Goal: Information Seeking & Learning: Learn about a topic

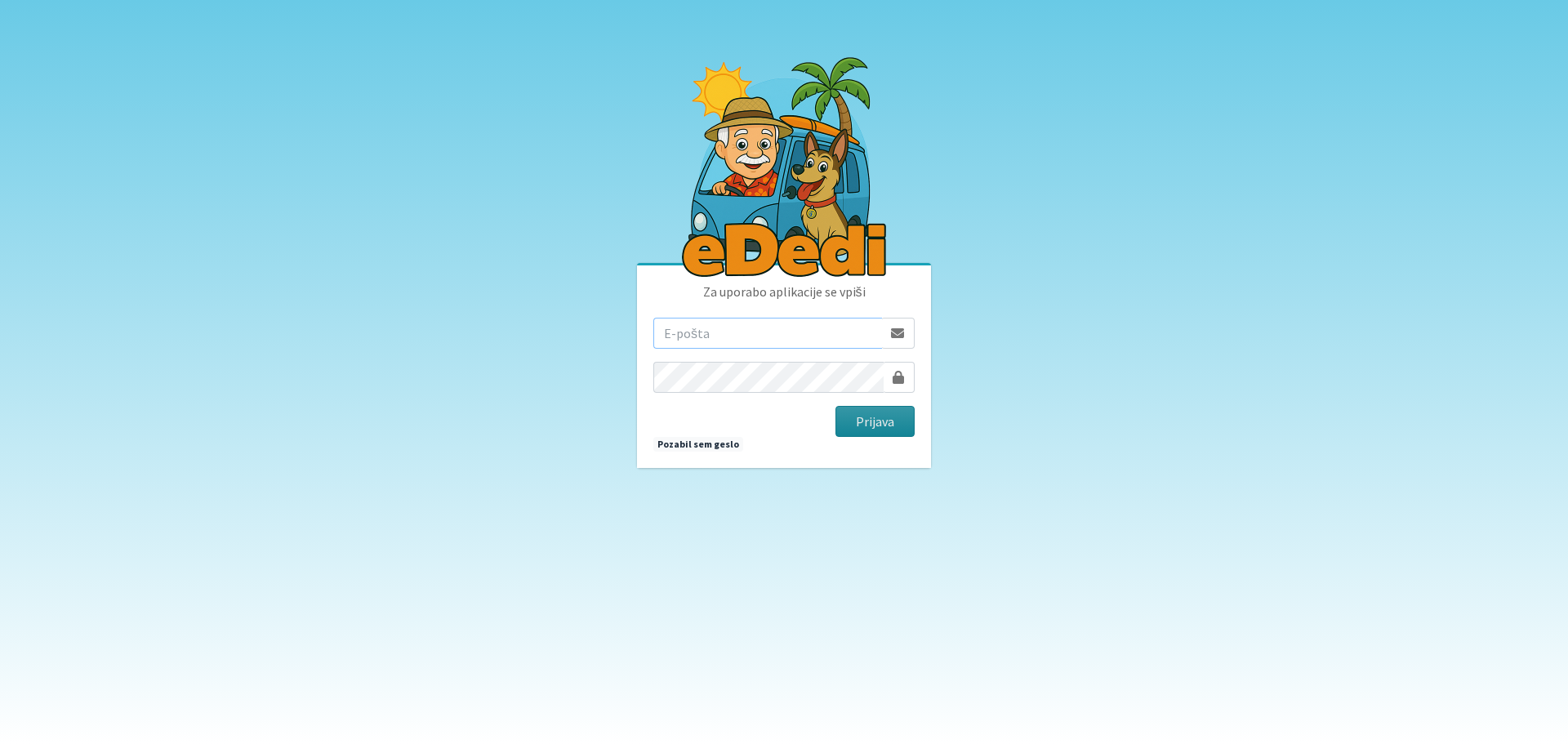
type input "rdecaraketa@t-2.si"
click at [880, 433] on button "Prijava" at bounding box center [874, 422] width 79 height 31
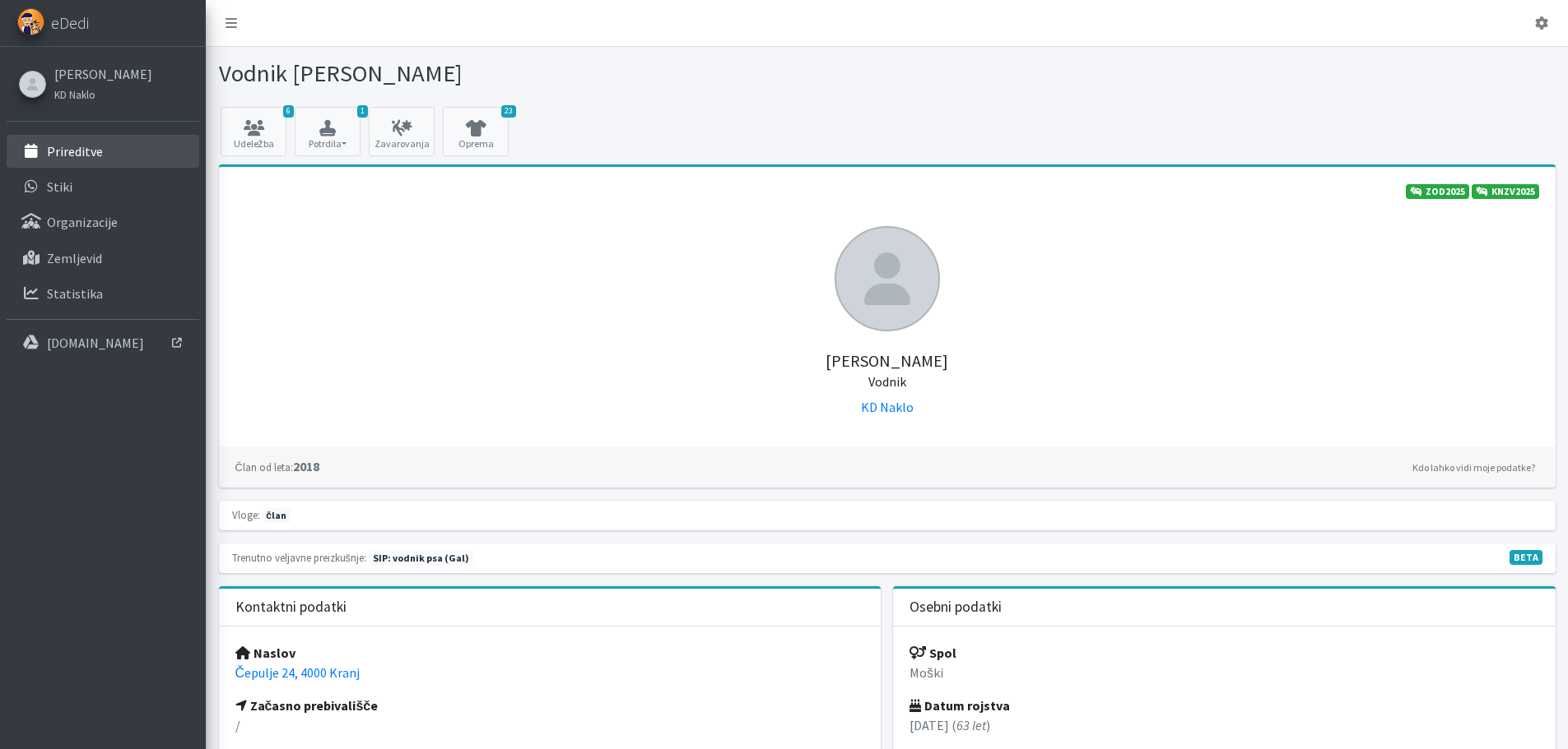
click at [87, 150] on p "Prireditve" at bounding box center [74, 151] width 56 height 16
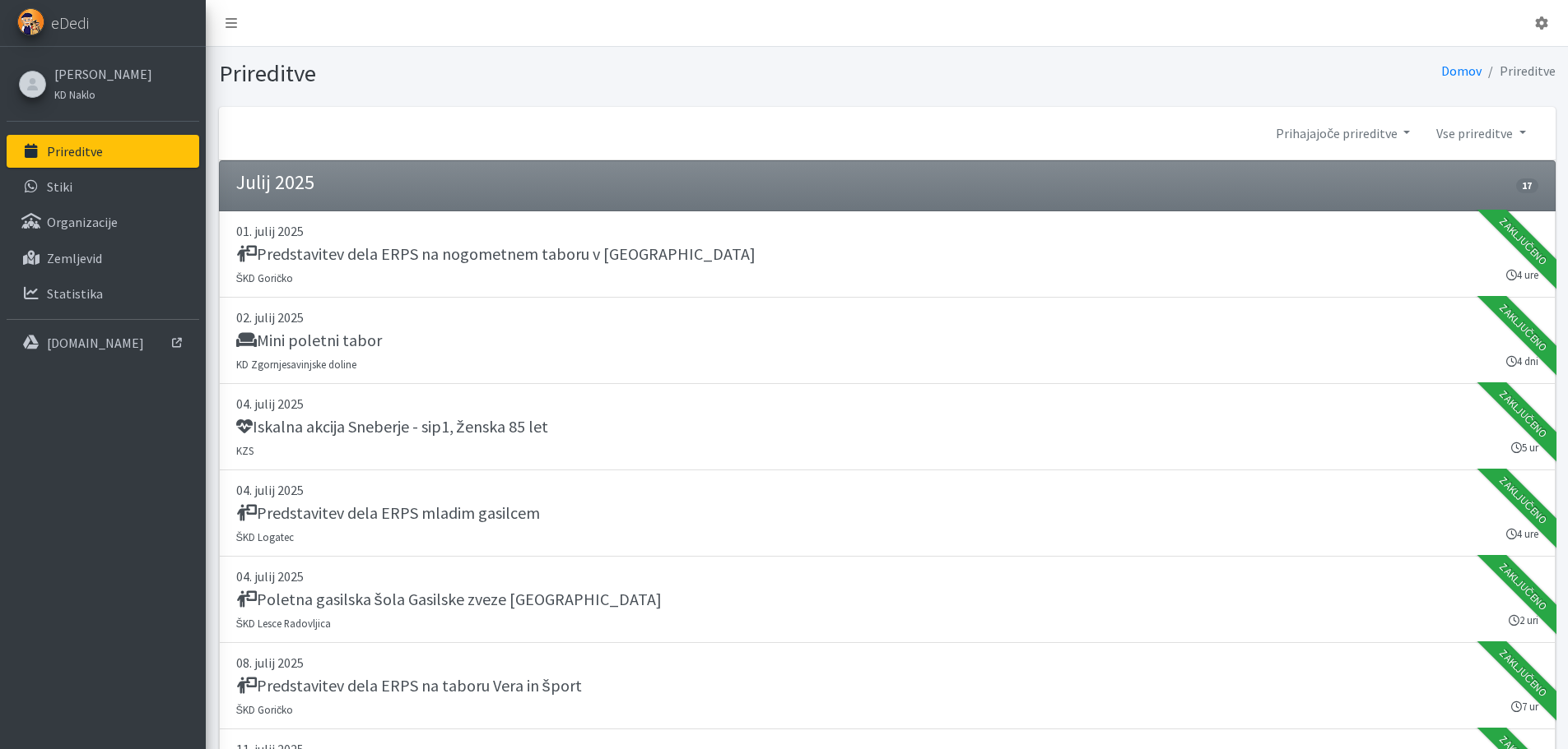
click at [101, 149] on p "Prireditve" at bounding box center [74, 151] width 56 height 16
click at [1501, 125] on link "Vse prireditve" at bounding box center [1480, 133] width 115 height 33
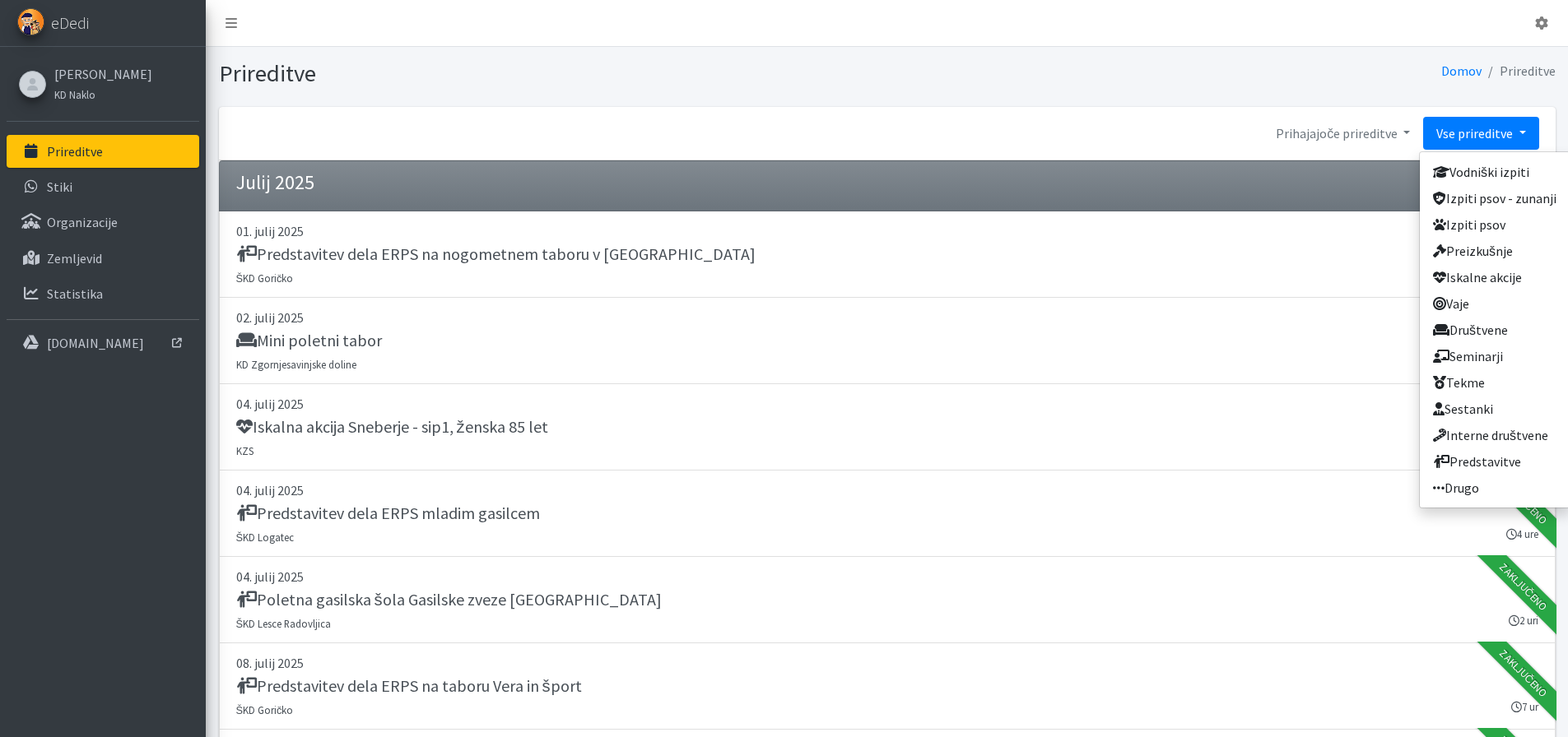
click at [1500, 124] on link "Vse prireditve" at bounding box center [1480, 133] width 115 height 33
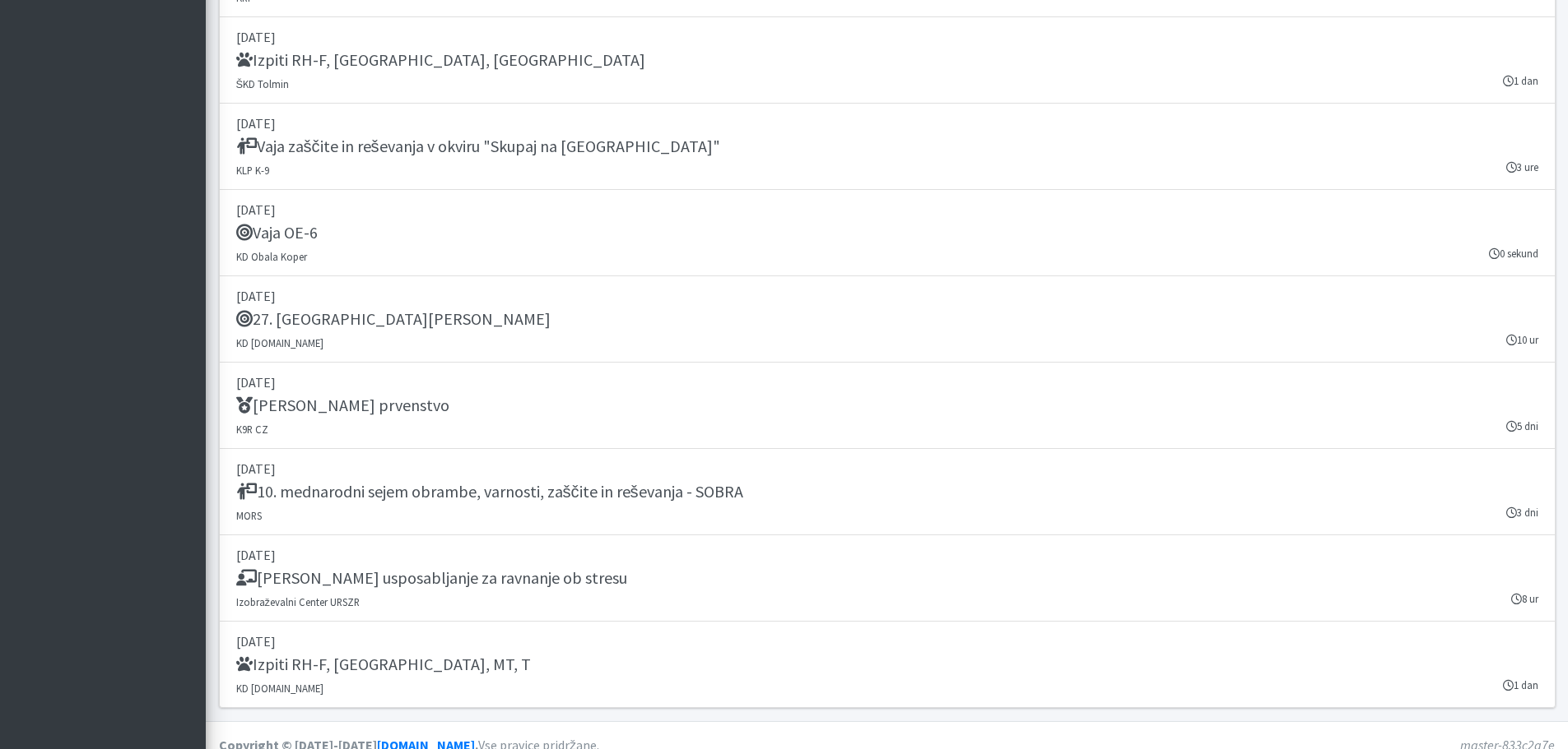
scroll to position [2734, 0]
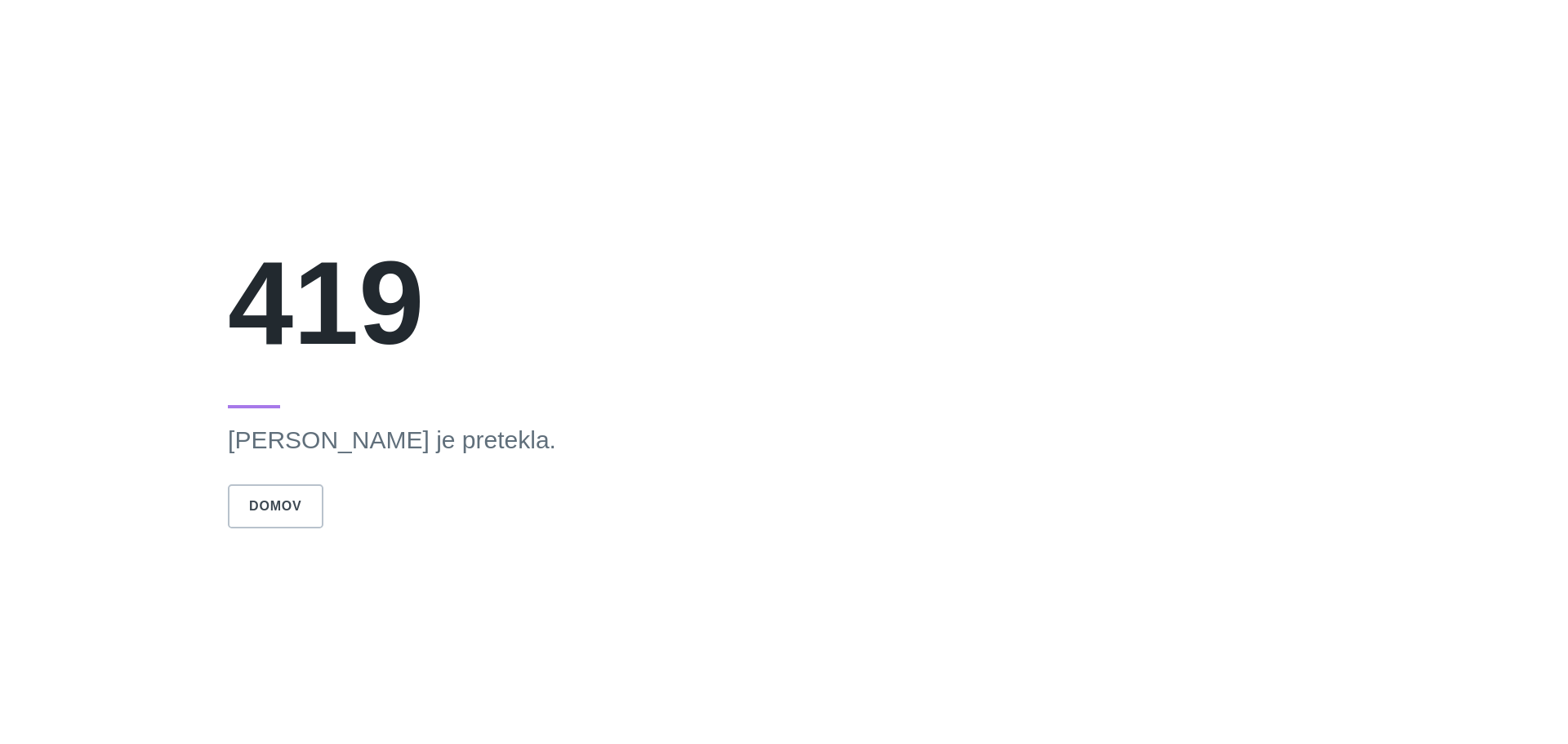
click at [299, 500] on button "Domov" at bounding box center [276, 506] width 95 height 44
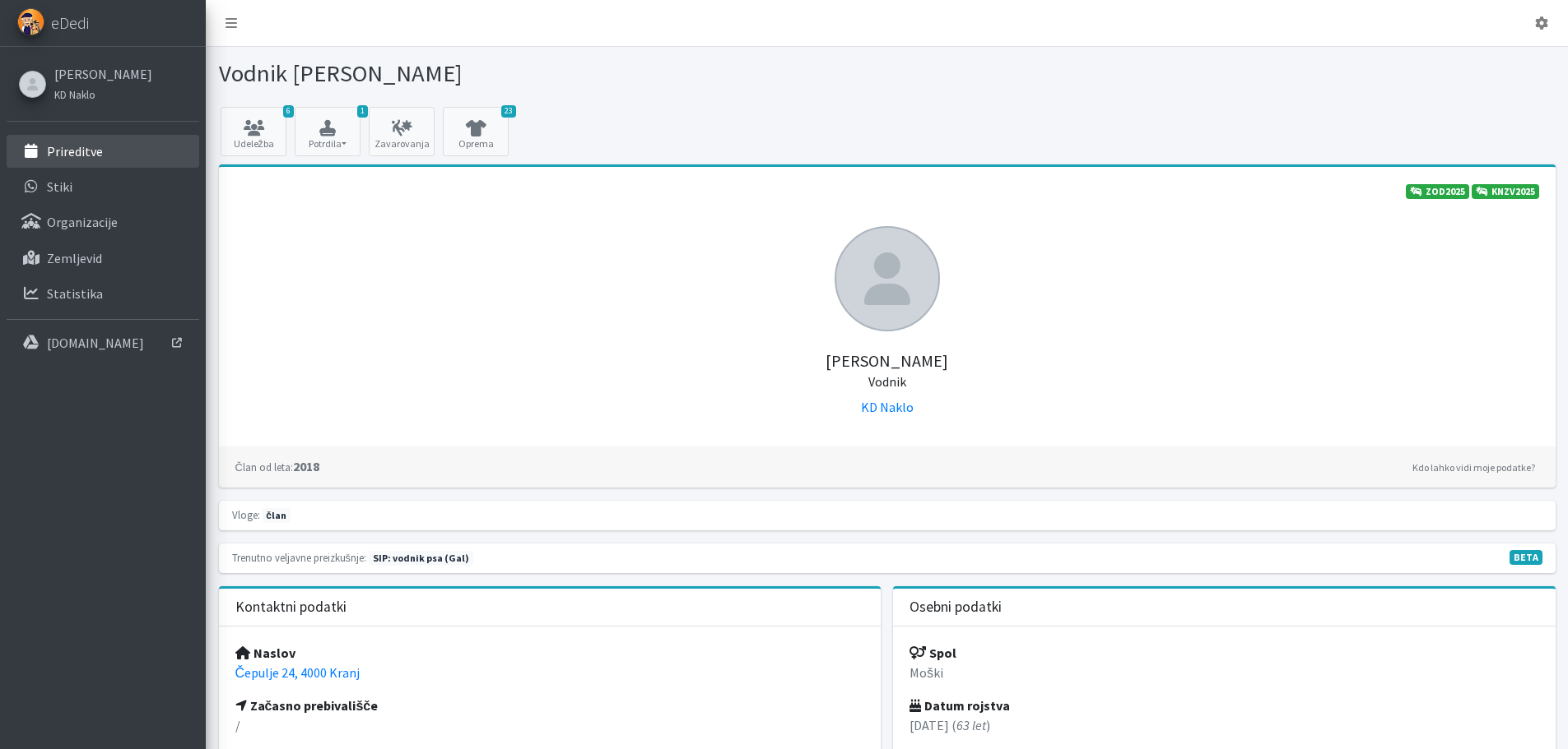
click at [75, 149] on p "Prireditve" at bounding box center [74, 151] width 56 height 16
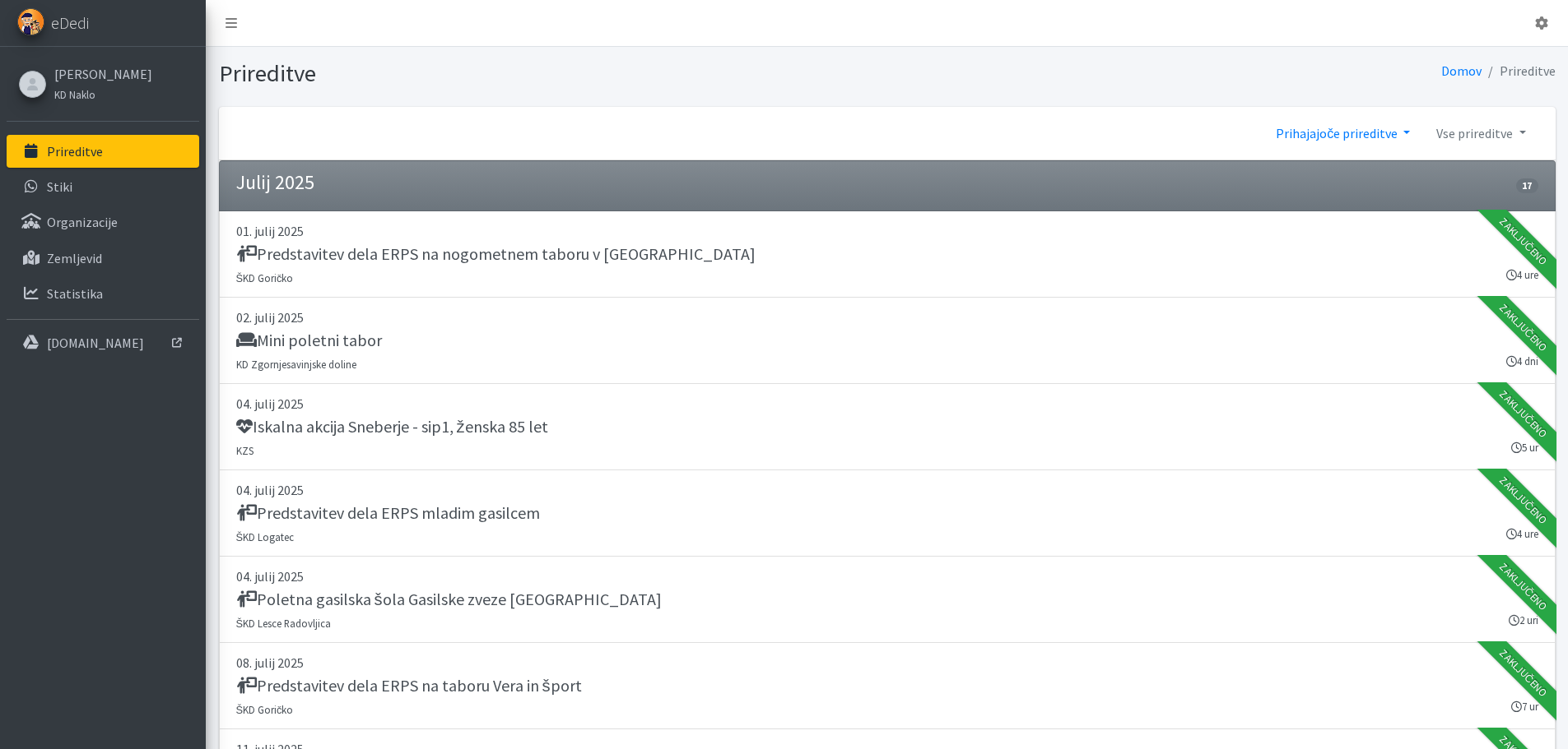
click at [1407, 126] on link "Prihajajoče prireditve" at bounding box center [1342, 133] width 161 height 33
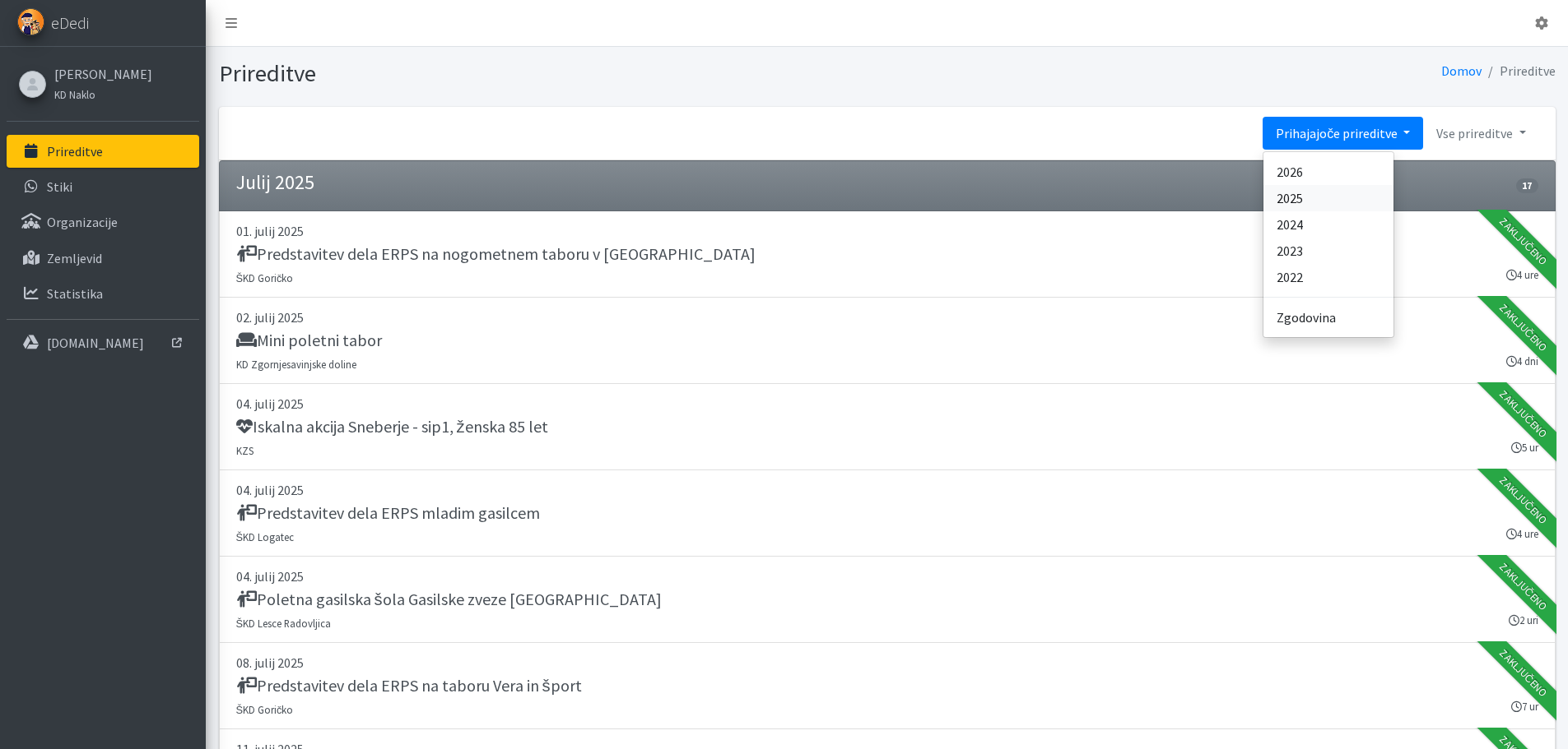
click at [1299, 203] on link "2025" at bounding box center [1328, 198] width 130 height 26
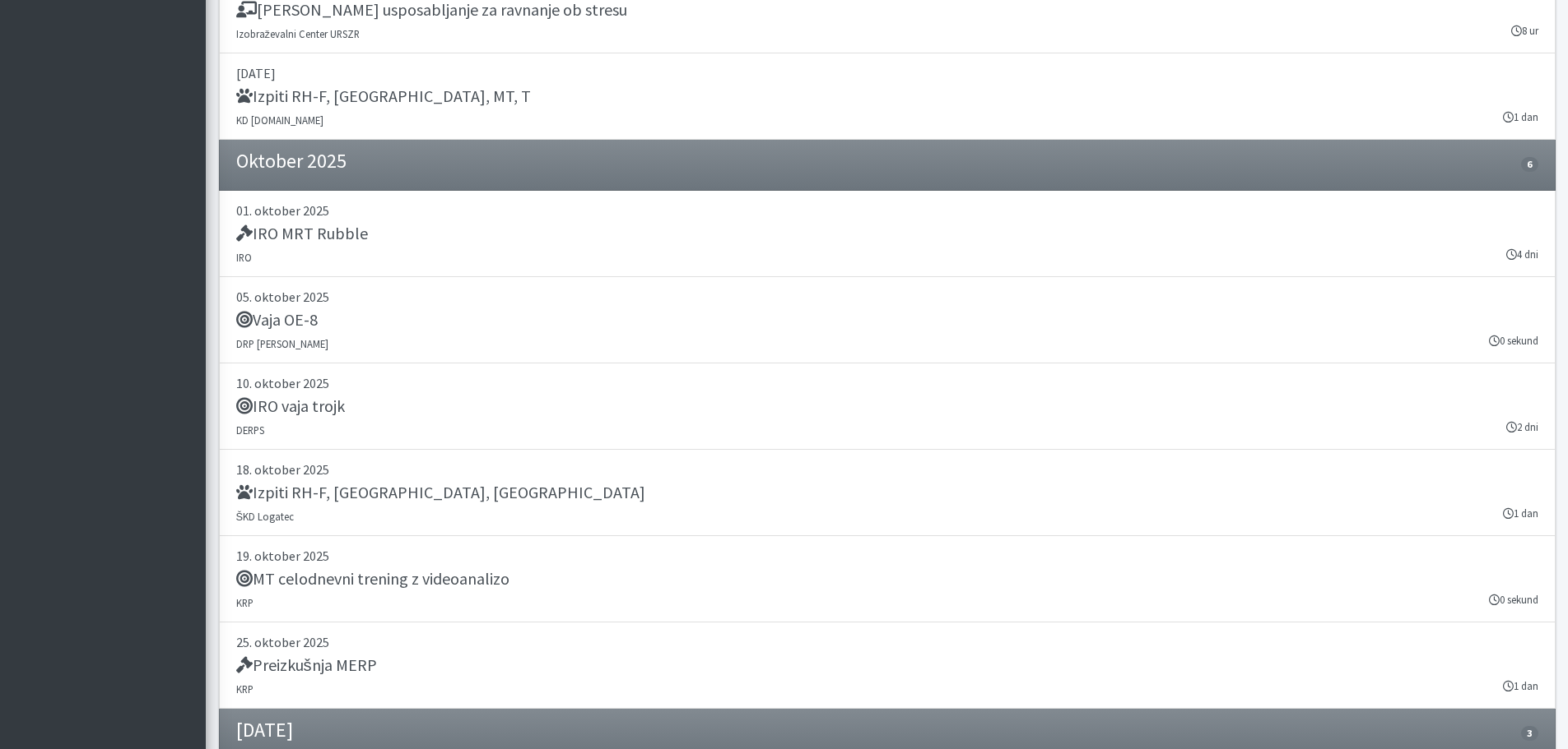
scroll to position [19810, 0]
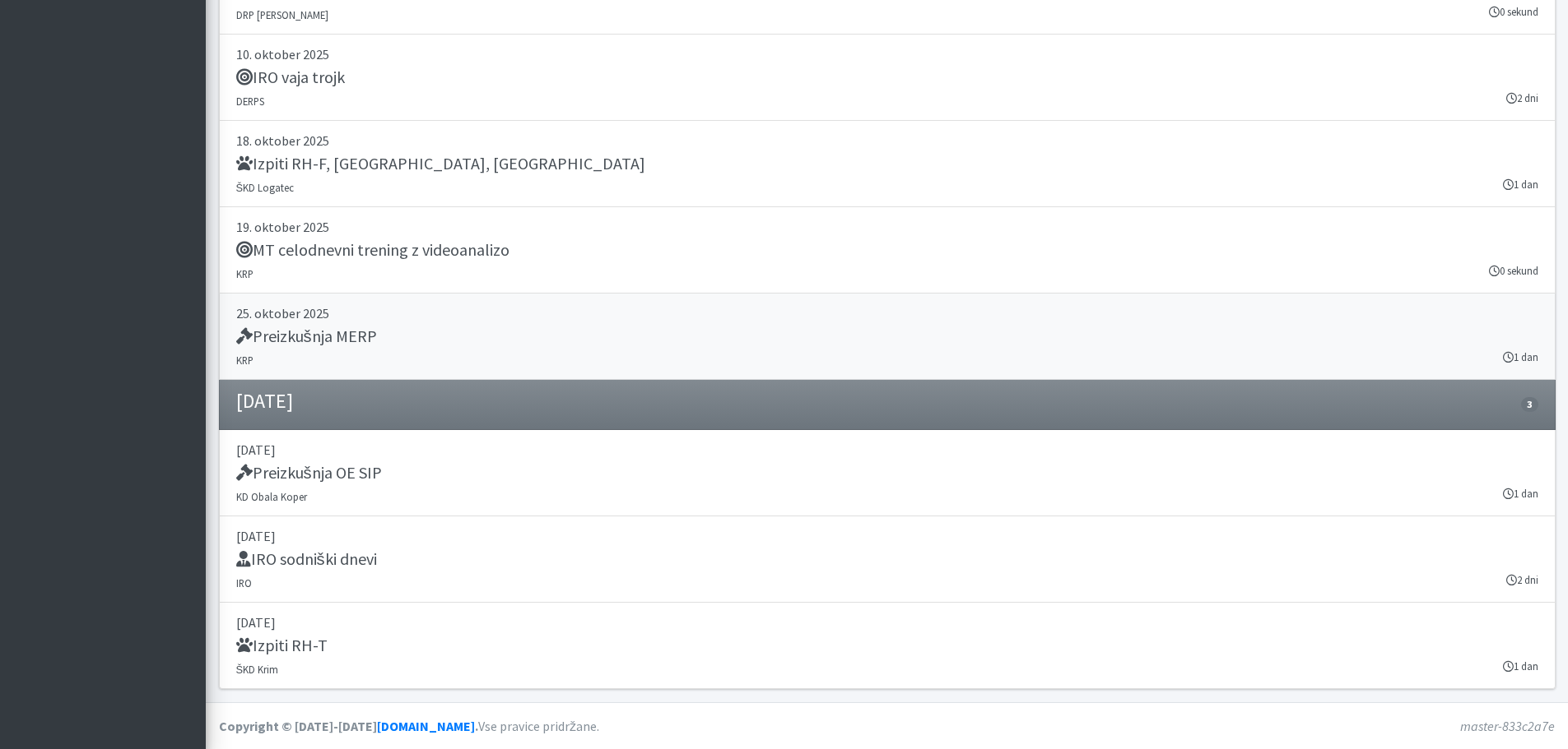
click at [322, 331] on h5 "Preizkušnja MERP" at bounding box center [306, 336] width 141 height 20
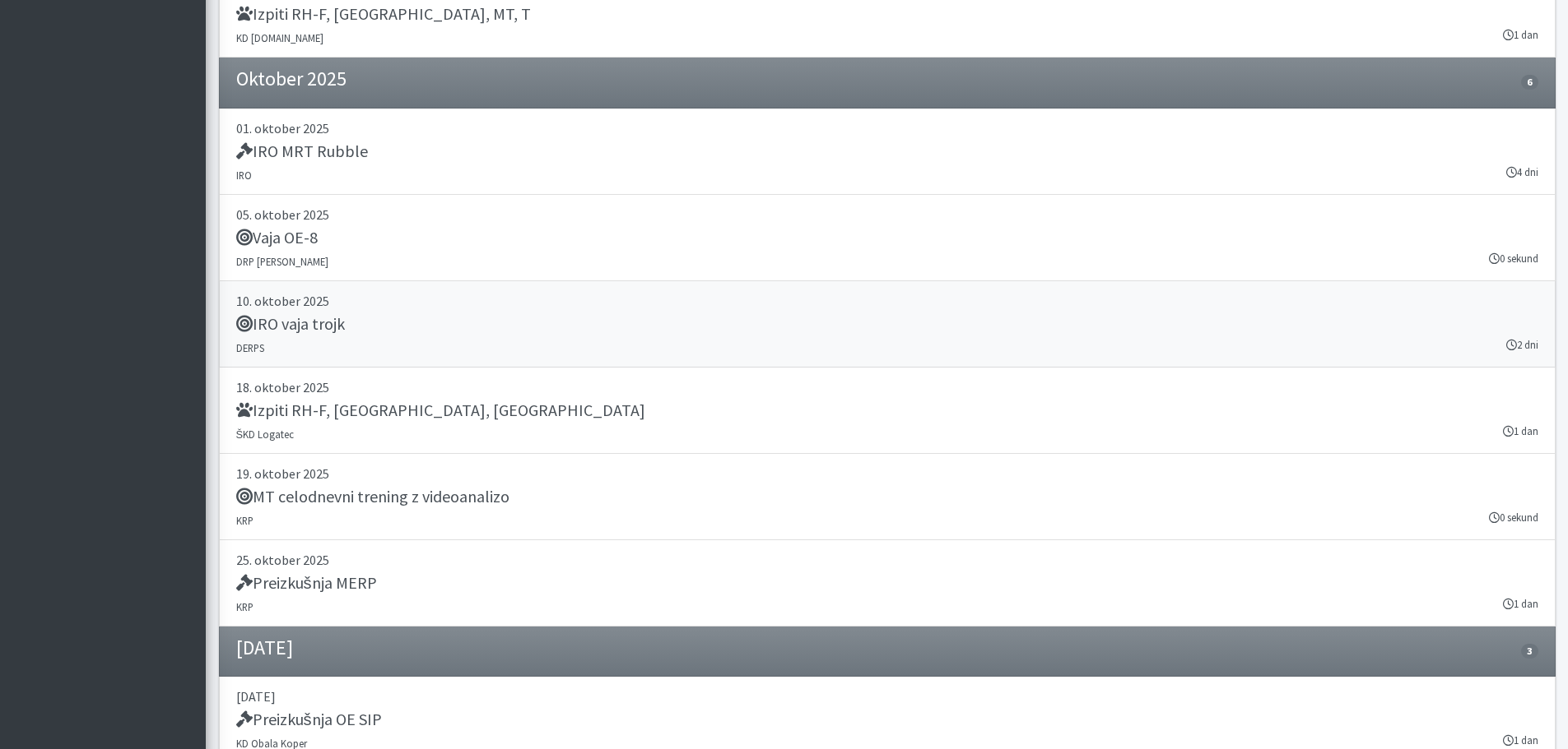
scroll to position [19398, 0]
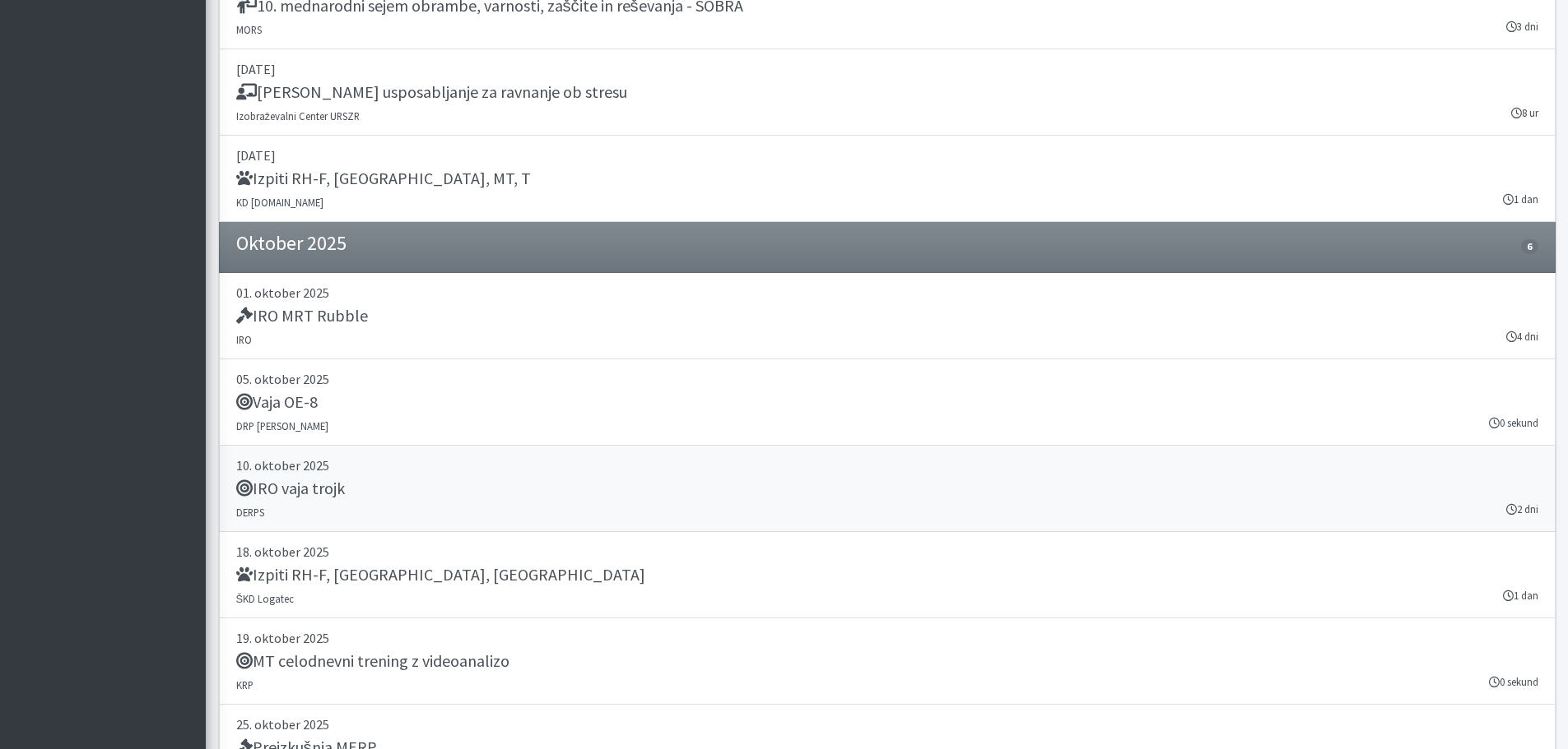
click at [282, 477] on link "10. oktober 2025 IRO vaja trojk DERPS 2 dni" at bounding box center [887, 489] width 1336 height 86
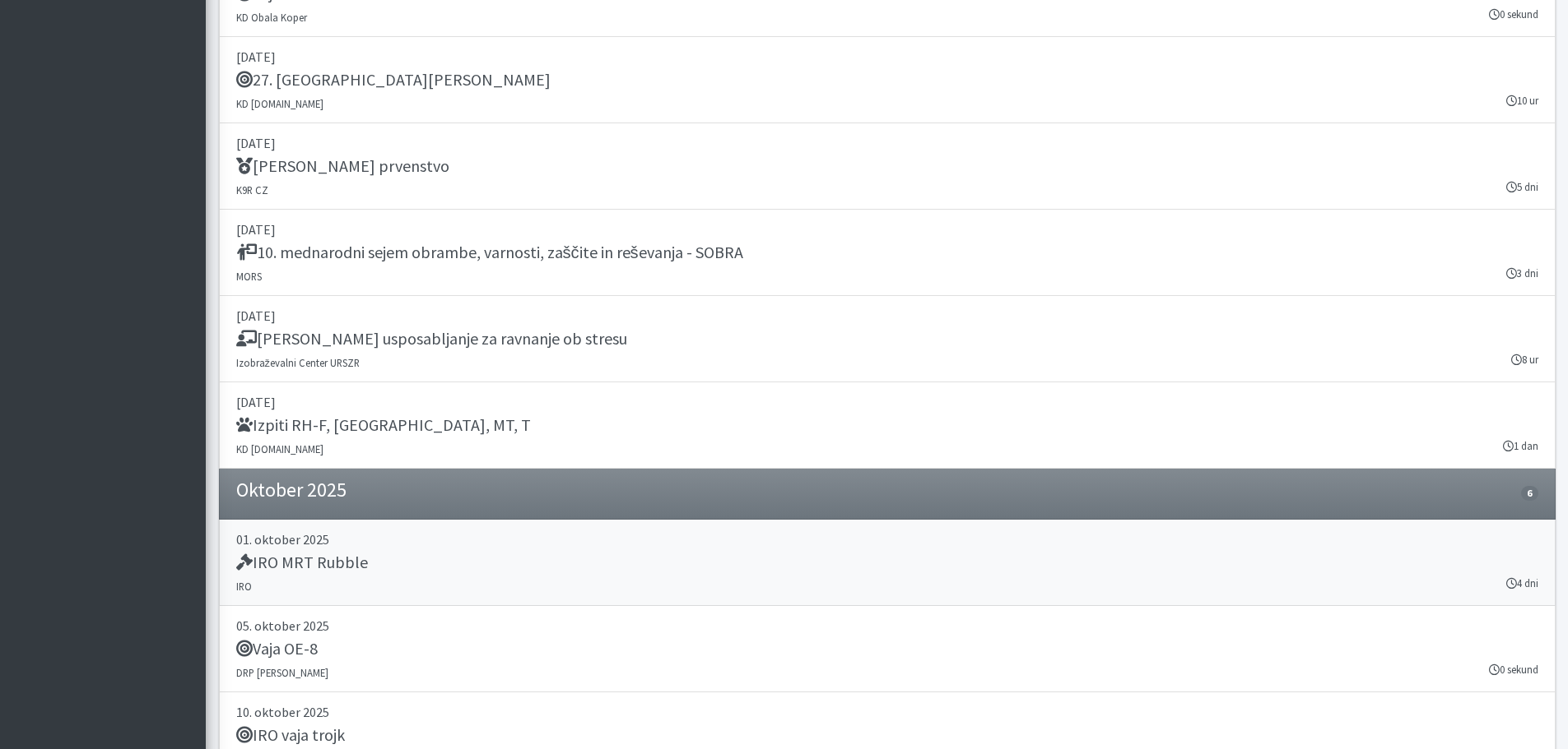
scroll to position [19069, 0]
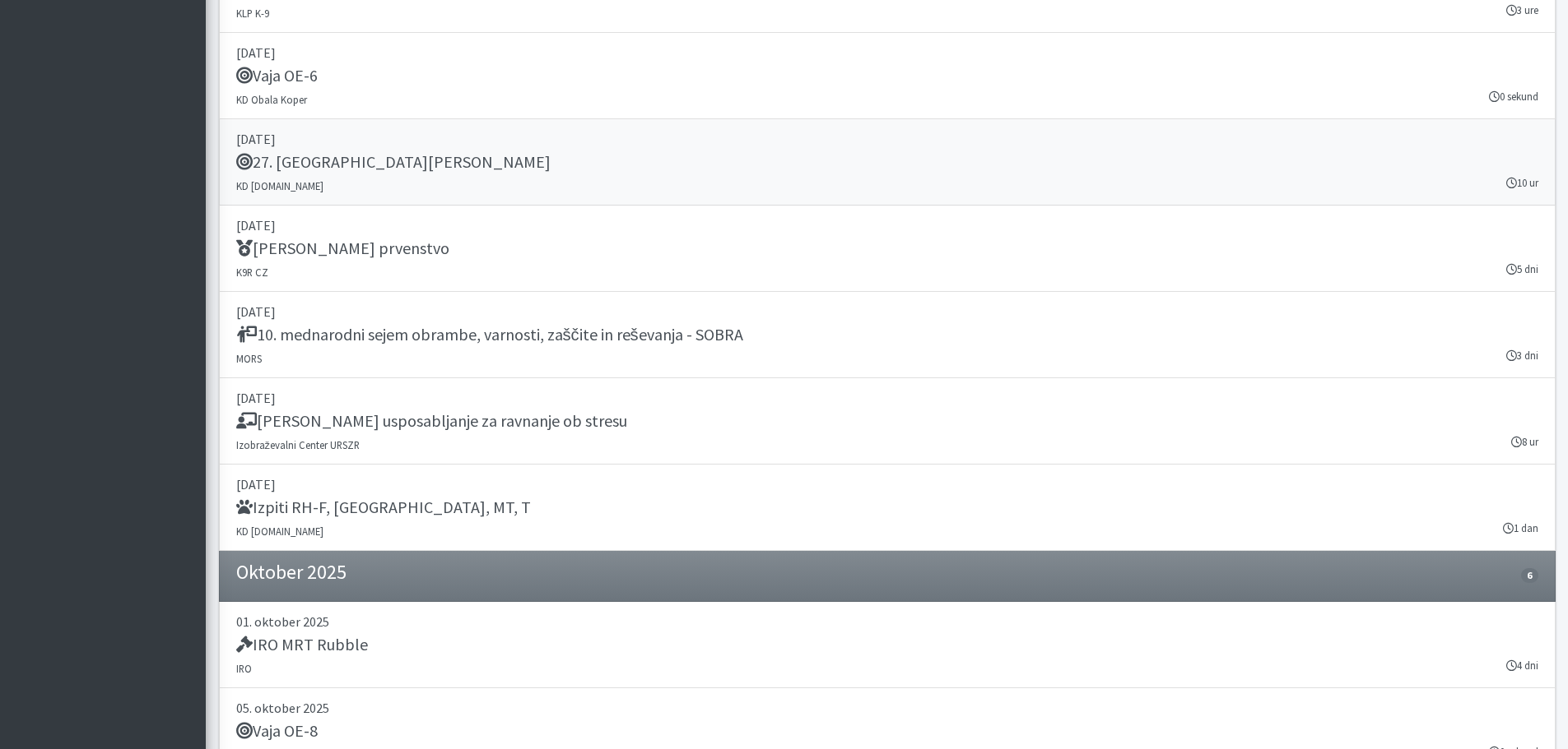
click at [313, 164] on h5 "27. Memorial Boža Talana" at bounding box center [393, 161] width 314 height 20
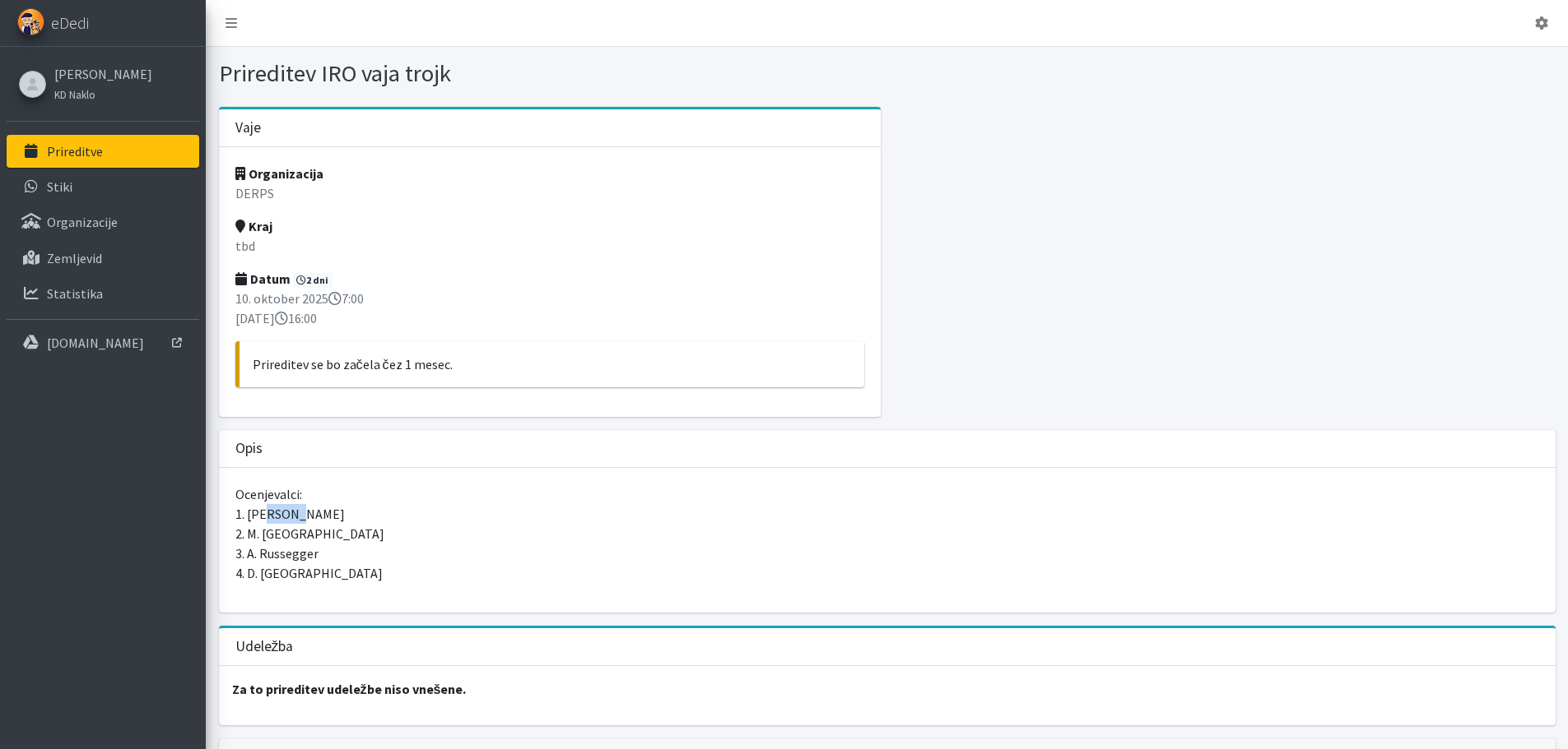
drag, startPoint x: 265, startPoint y: 517, endPoint x: 293, endPoint y: 521, distance: 28.3
click at [293, 521] on p "Ocenjevalci: 1. Katja Skulj 2. M. Luukas 3. A. Russegger 4. D. Sedlak" at bounding box center [887, 534] width 1304 height 99
drag, startPoint x: 282, startPoint y: 533, endPoint x: 301, endPoint y: 534, distance: 19.0
click at [301, 534] on p "Ocenjevalci: 1. Katja Skulj 2. M. Luukas 3. A. Russegger 4. D. Sedlak" at bounding box center [887, 534] width 1304 height 99
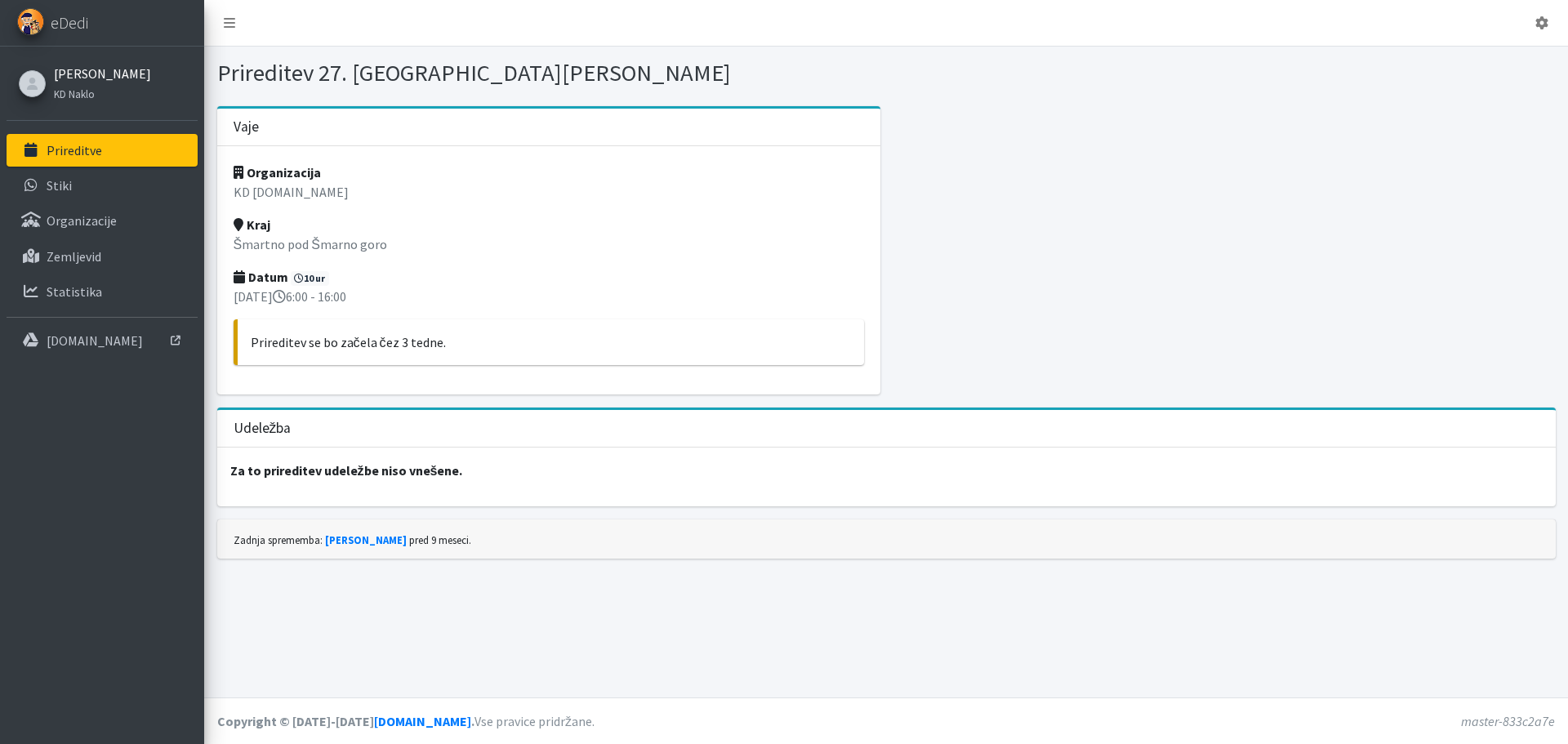
click at [79, 74] on link "[PERSON_NAME]" at bounding box center [103, 73] width 98 height 20
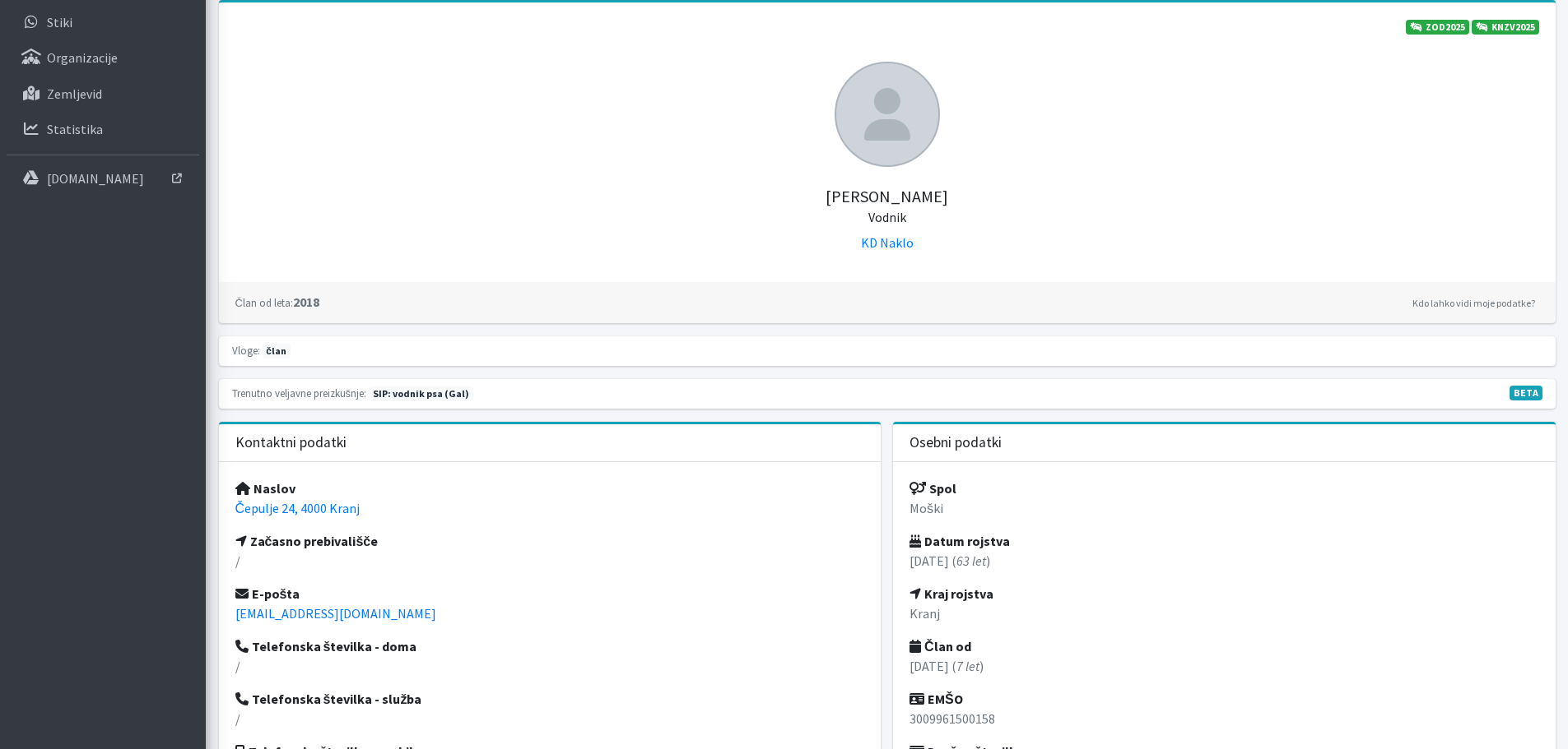
scroll to position [247, 0]
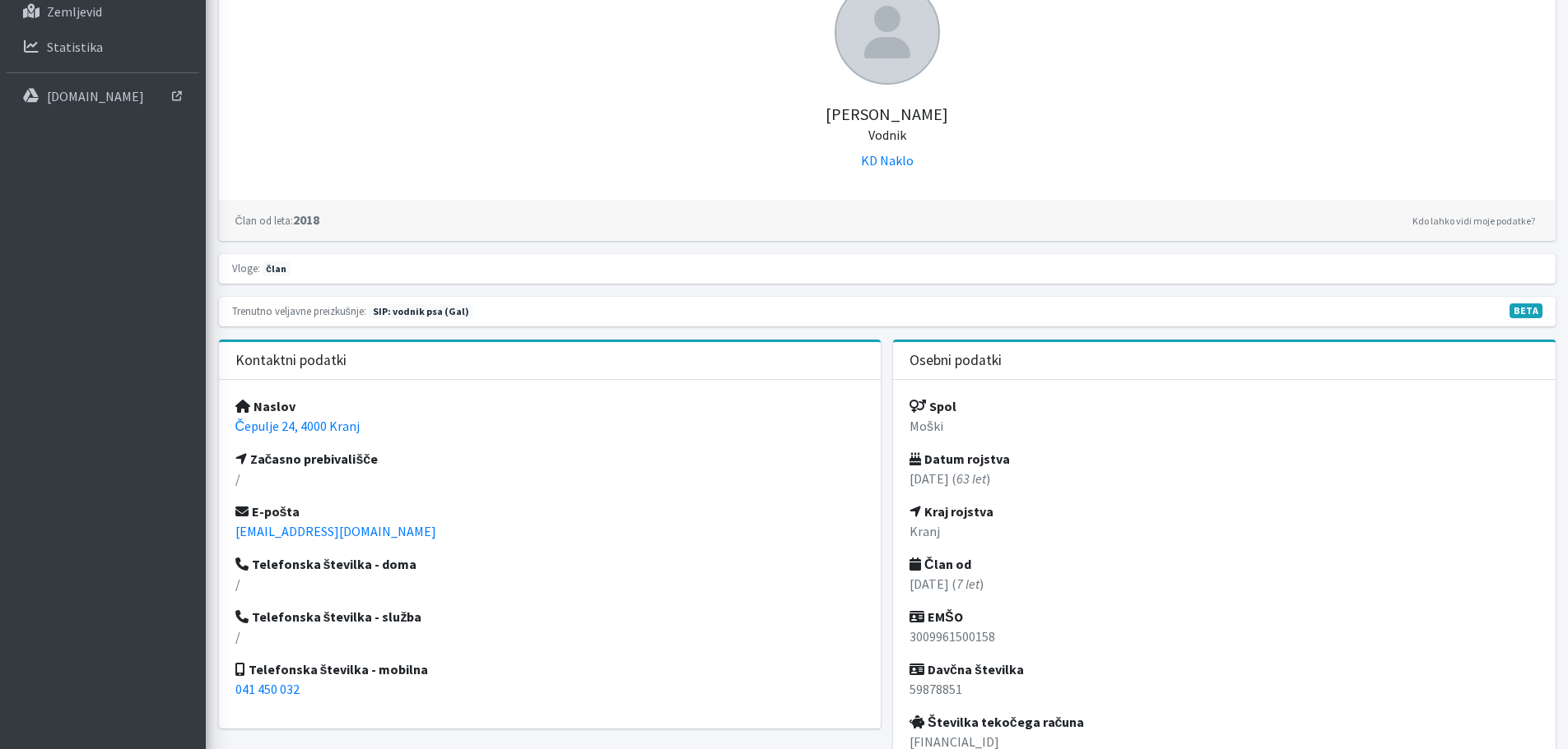
drag, startPoint x: 368, startPoint y: 311, endPoint x: 380, endPoint y: 312, distance: 12.0
click at [380, 312] on span "SIP: vodnik psa (Gal)" at bounding box center [420, 311] width 104 height 15
click at [1524, 313] on span "BETA" at bounding box center [1525, 310] width 33 height 15
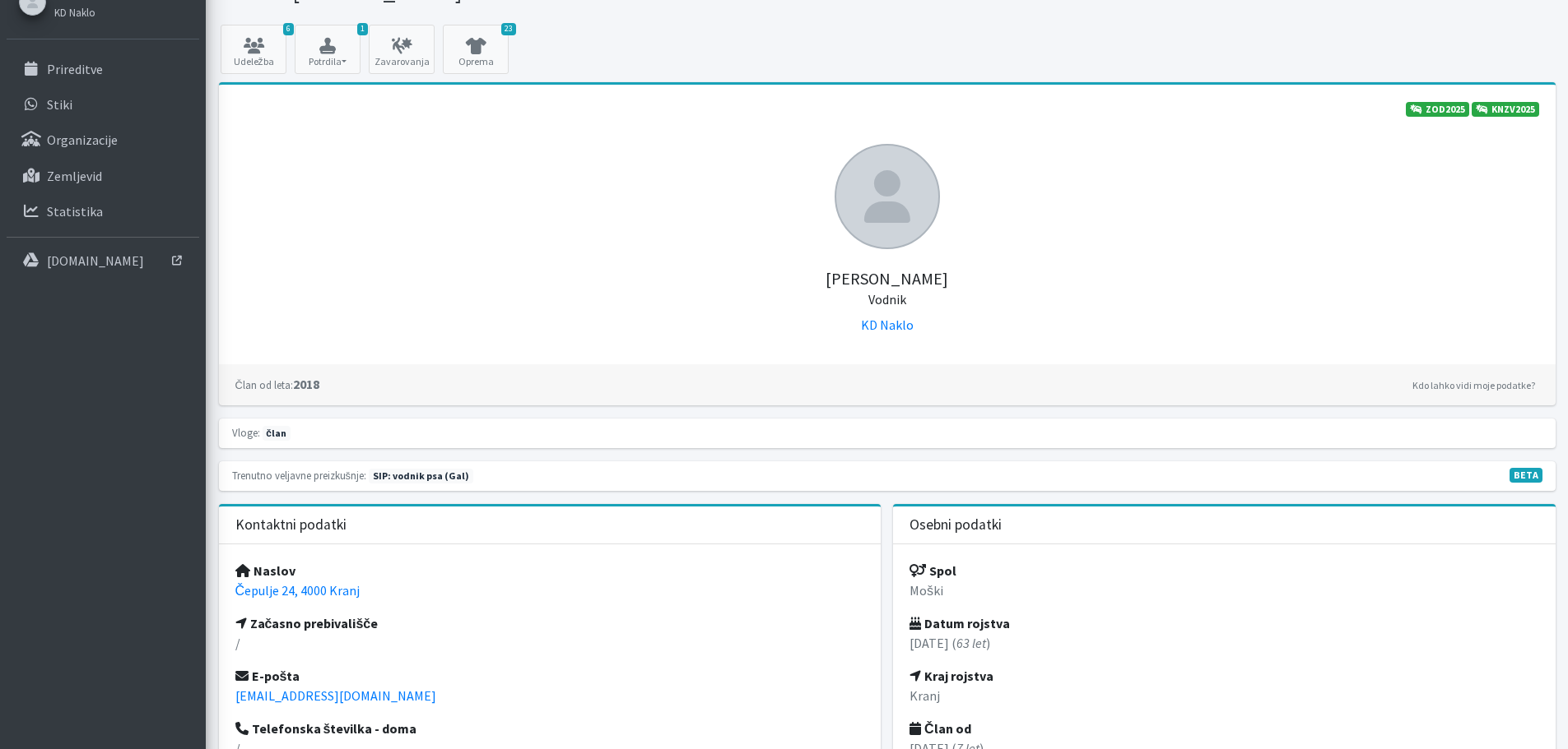
scroll to position [165, 0]
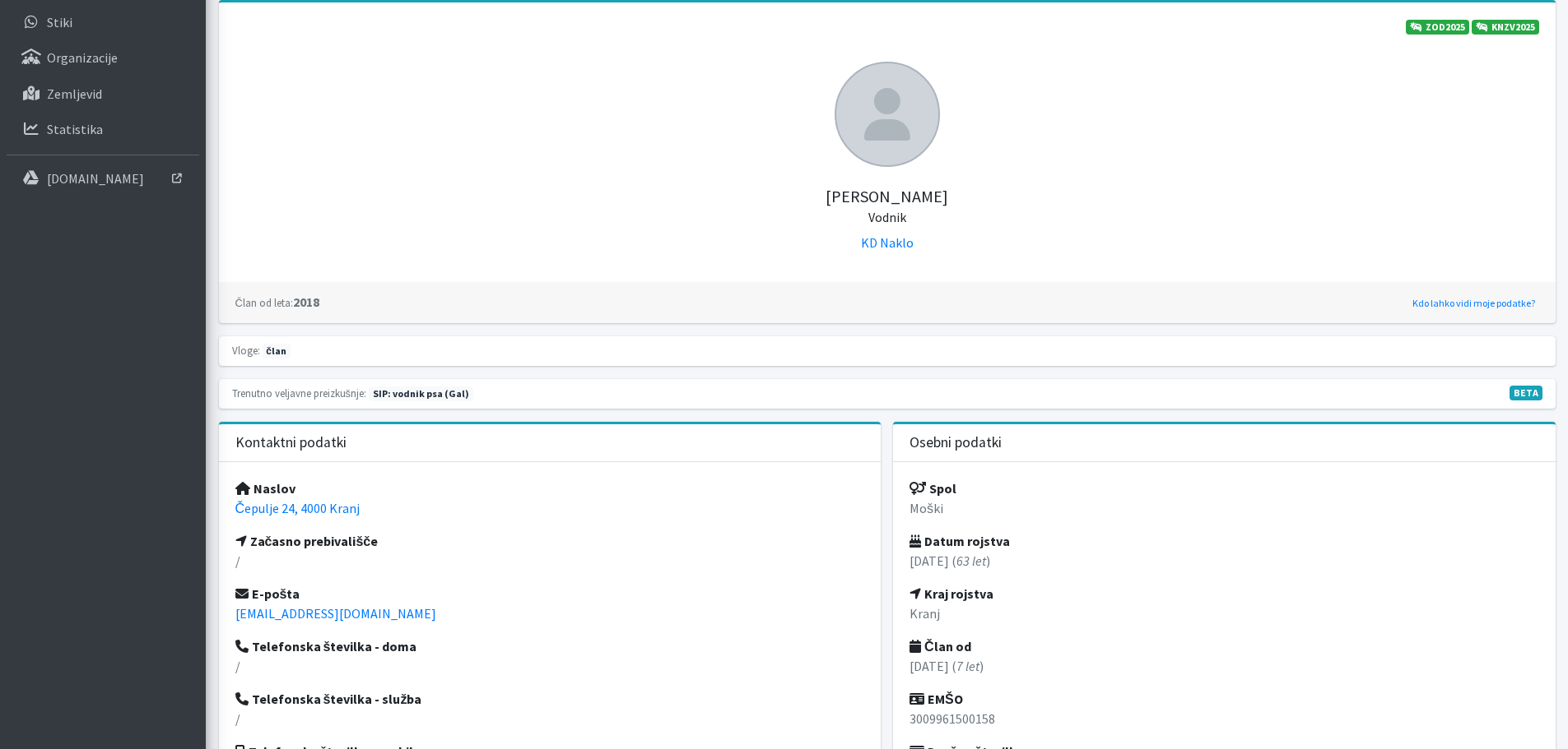
click at [1442, 301] on link "Kdo lahko vidi moje podatke?" at bounding box center [1473, 303] width 131 height 20
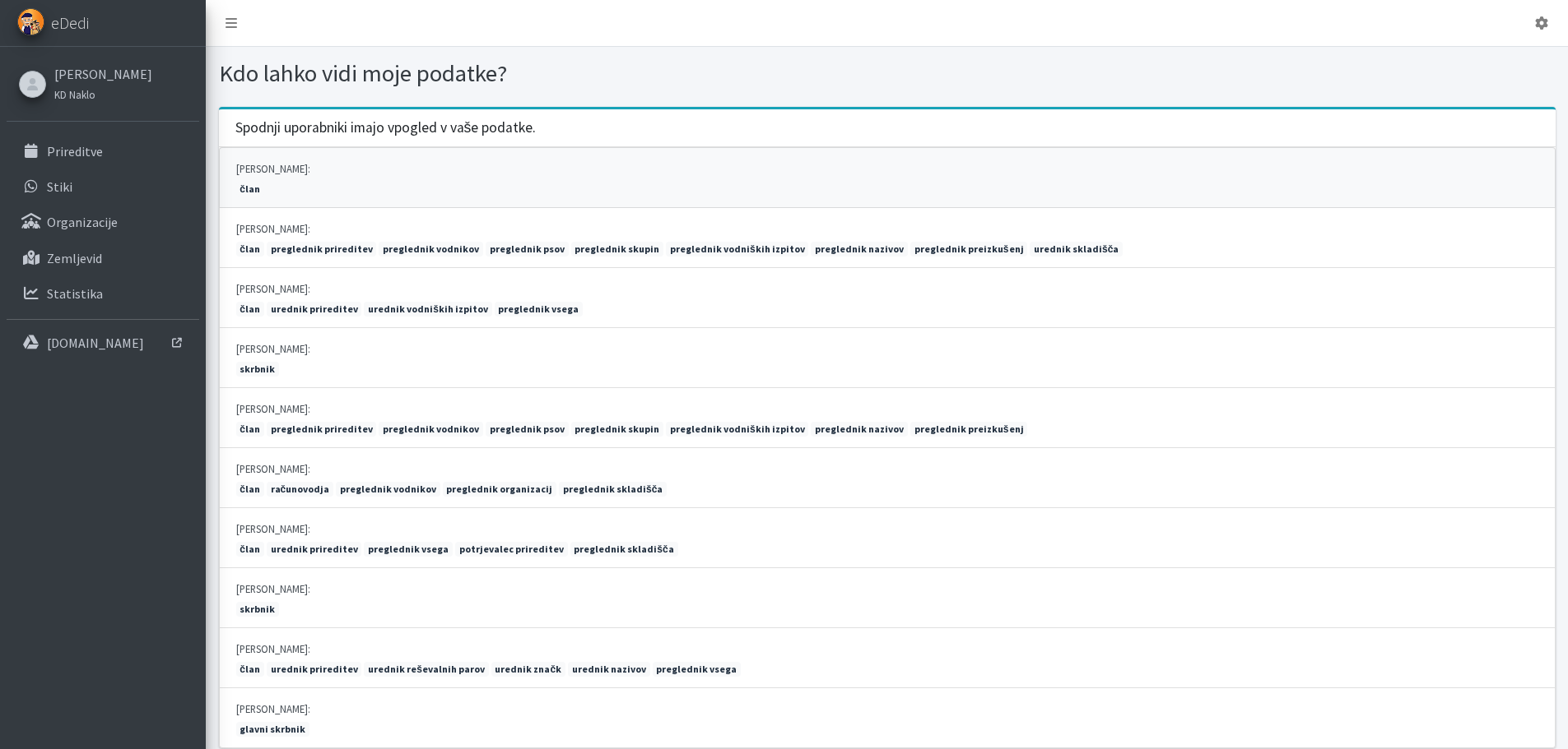
scroll to position [59, 0]
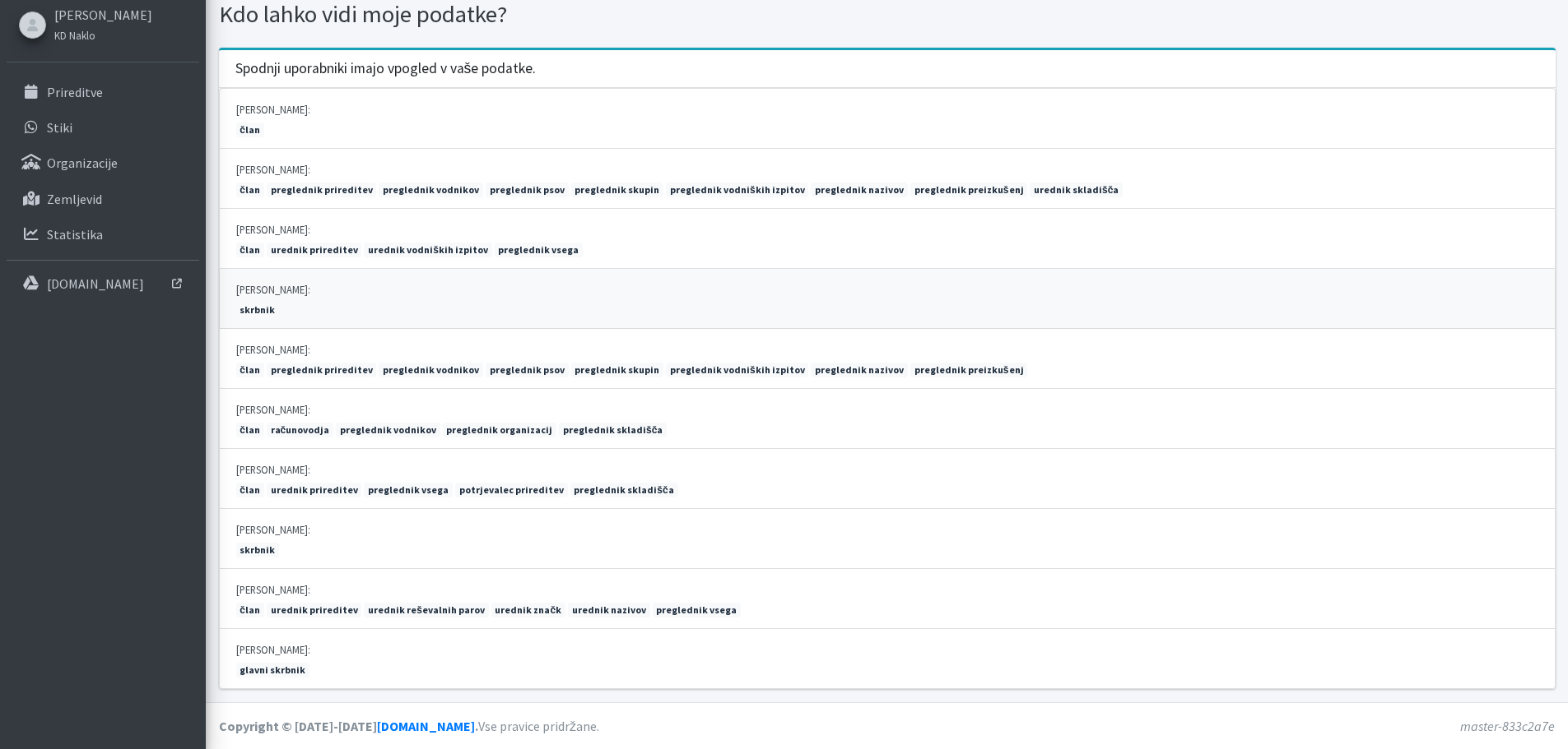
drag, startPoint x: 238, startPoint y: 307, endPoint x: 283, endPoint y: 296, distance: 46.3
click at [283, 300] on li "Monika Velikonja: skrbnik" at bounding box center [887, 299] width 1336 height 60
click at [77, 88] on p "Prireditve" at bounding box center [74, 91] width 56 height 16
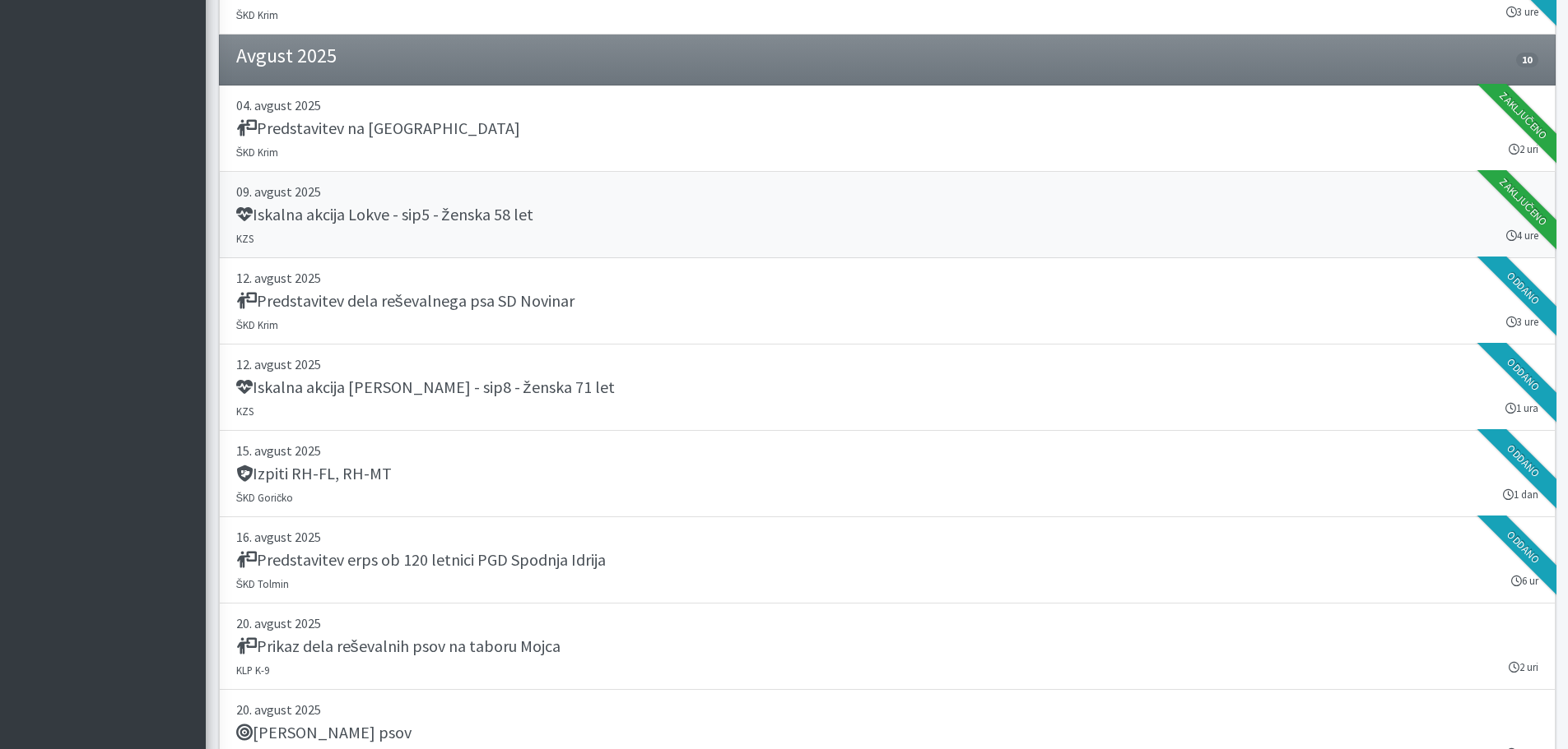
scroll to position [1728, 0]
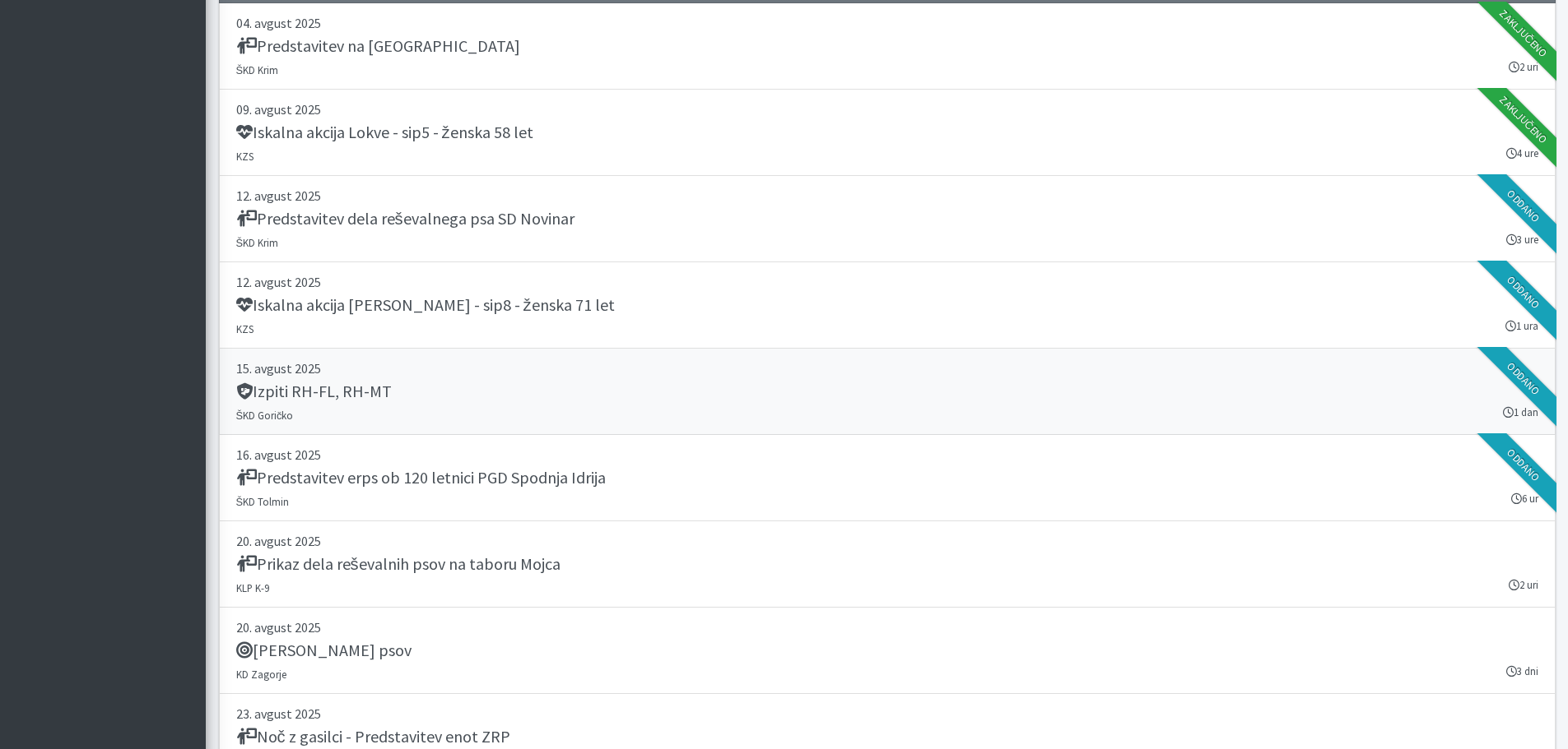
click at [308, 389] on h5 "Izpiti RH-FL, RH-MT" at bounding box center [314, 391] width 156 height 20
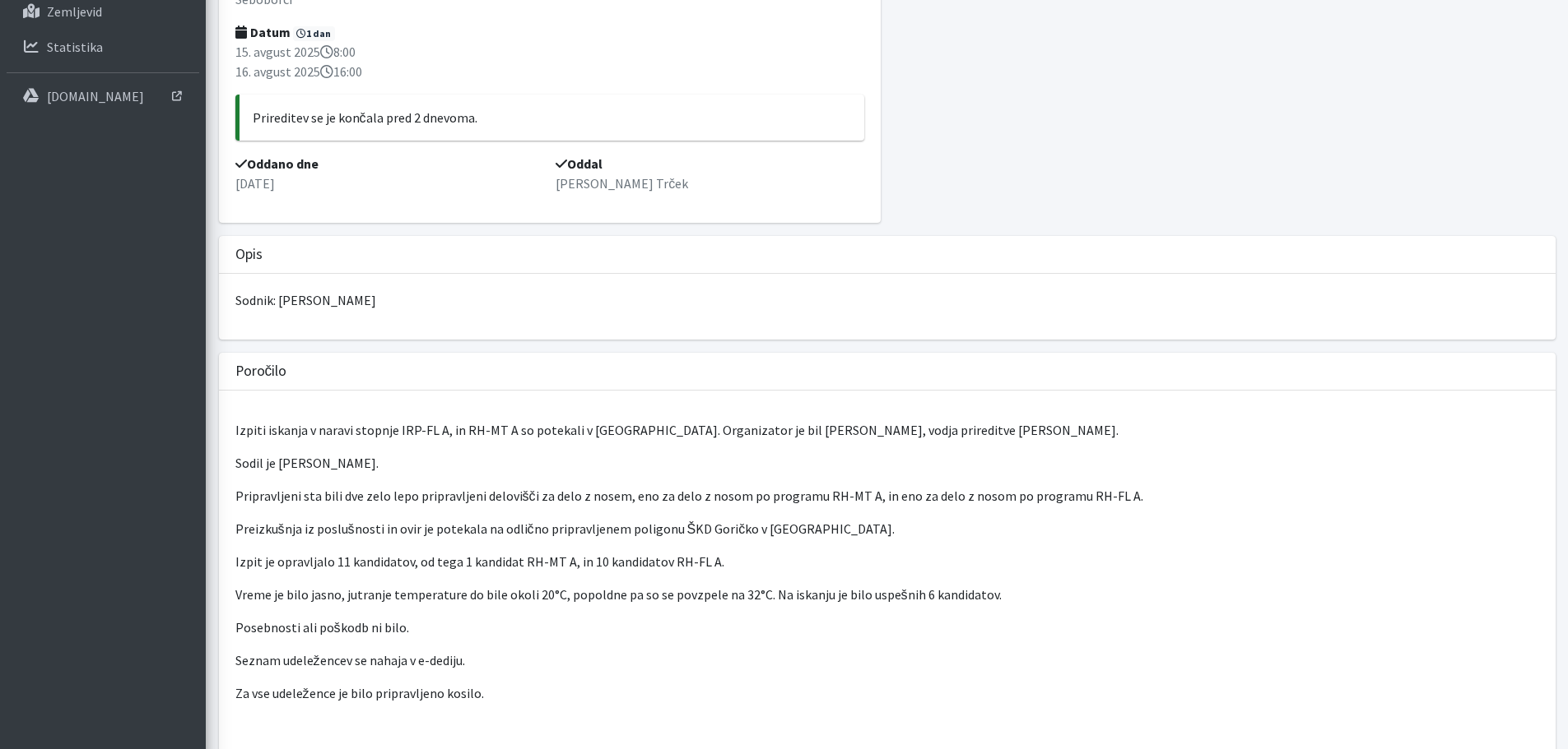
scroll to position [329, 0]
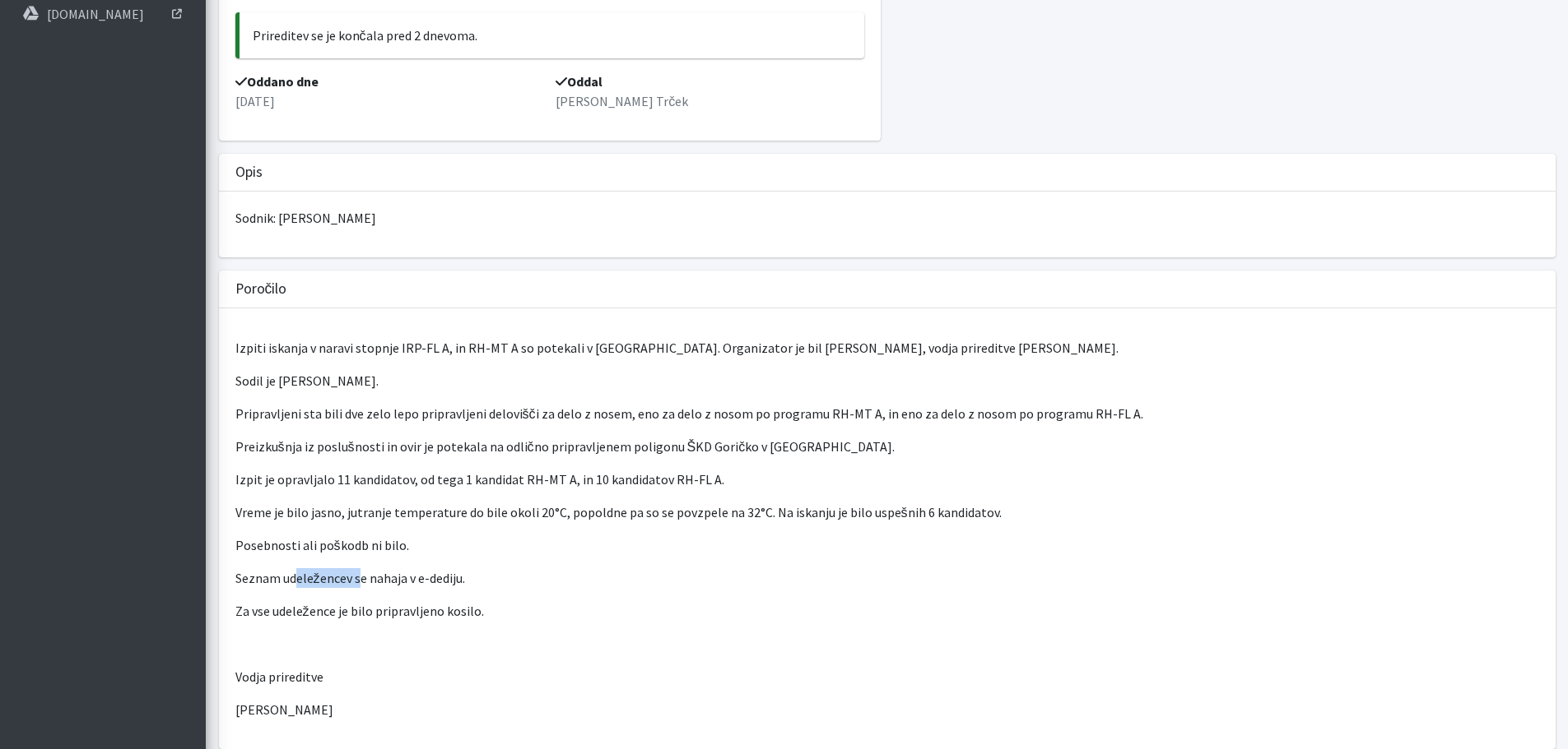
drag, startPoint x: 299, startPoint y: 570, endPoint x: 388, endPoint y: 568, distance: 89.0
click at [365, 569] on p "Seznam udeležencev se nahaja v e-dediju." at bounding box center [887, 578] width 1304 height 20
click at [391, 570] on p "Seznam udeležencev se nahaja v e-dediju." at bounding box center [887, 578] width 1304 height 20
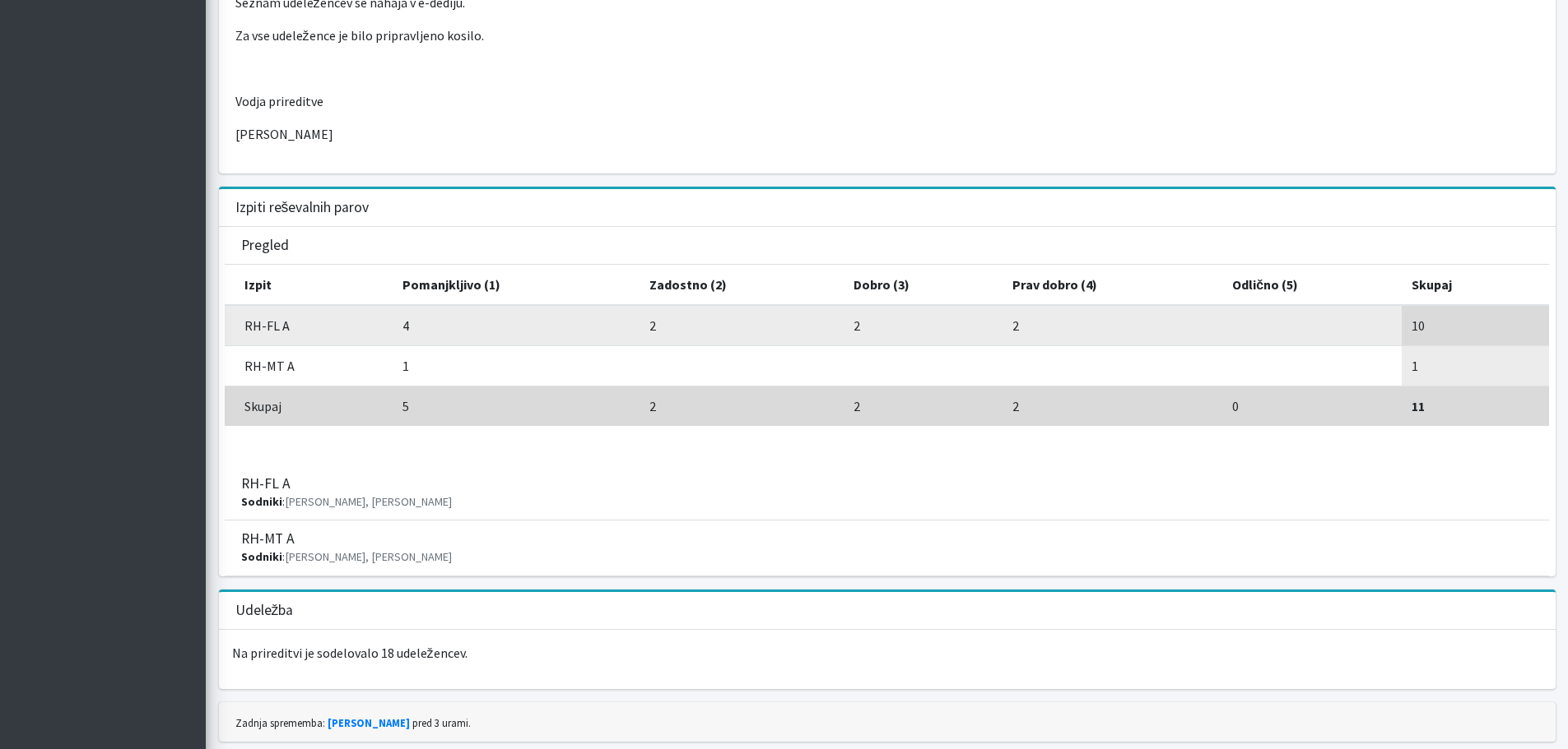
scroll to position [957, 0]
